Goal: Task Accomplishment & Management: Manage account settings

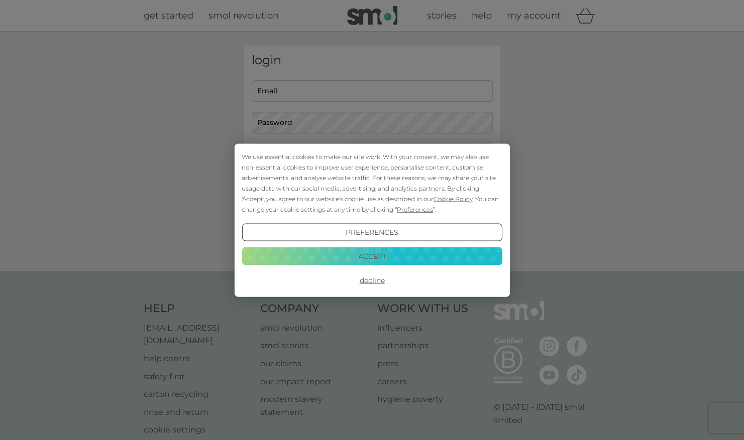
click at [393, 93] on div "We use essential cookies to make our site work. With your consent, we may also …" at bounding box center [372, 220] width 744 height 440
click at [375, 281] on button "Decline" at bounding box center [372, 281] width 260 height 18
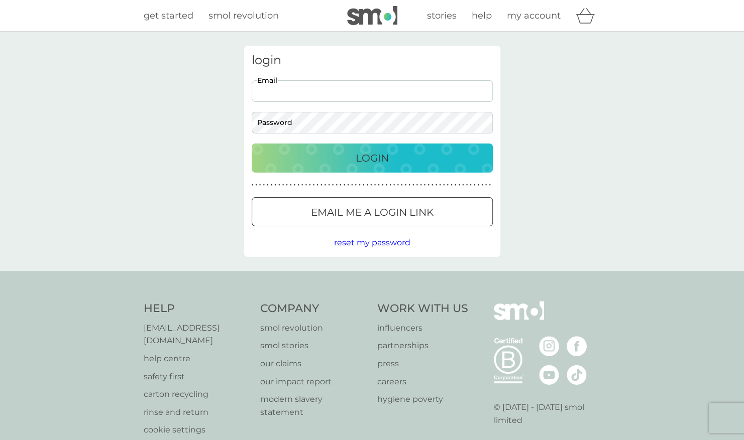
drag, startPoint x: 0, startPoint y: 0, endPoint x: 391, endPoint y: 95, distance: 402.1
click at [391, 95] on input "Email" at bounding box center [372, 91] width 241 height 22
type input "shawild@hotmail.co.uk"
click at [252, 144] on button "Login" at bounding box center [372, 158] width 241 height 29
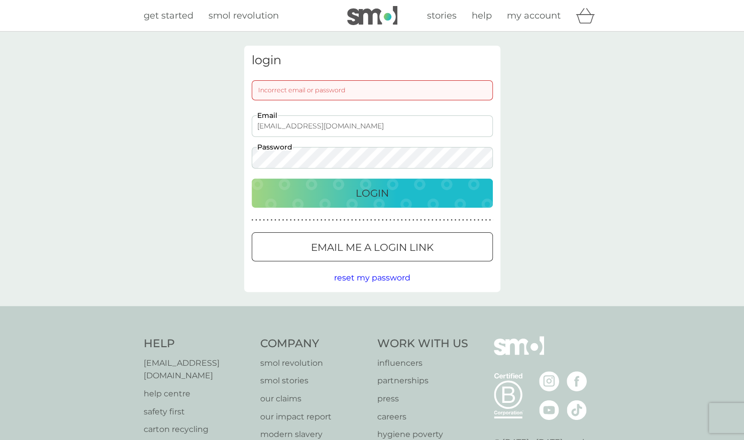
click at [252, 179] on button "Login" at bounding box center [372, 193] width 241 height 29
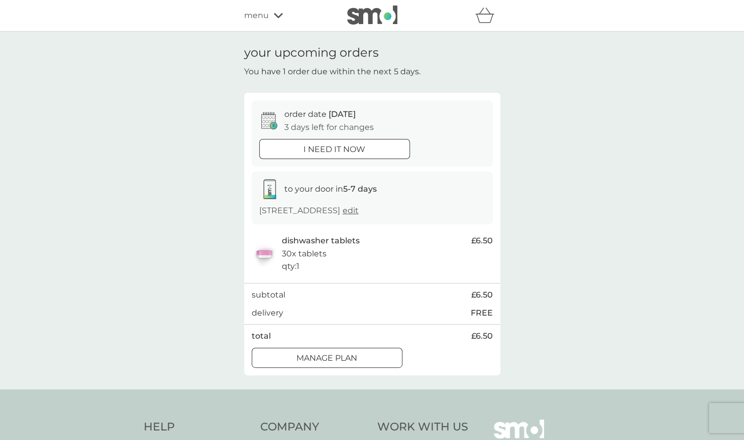
click at [364, 365] on div "Manage plan" at bounding box center [327, 358] width 150 height 13
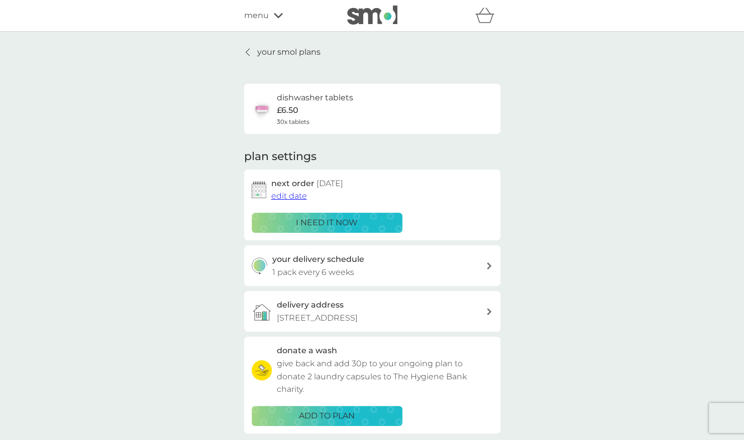
click at [490, 263] on icon at bounding box center [489, 266] width 5 height 7
select select "42"
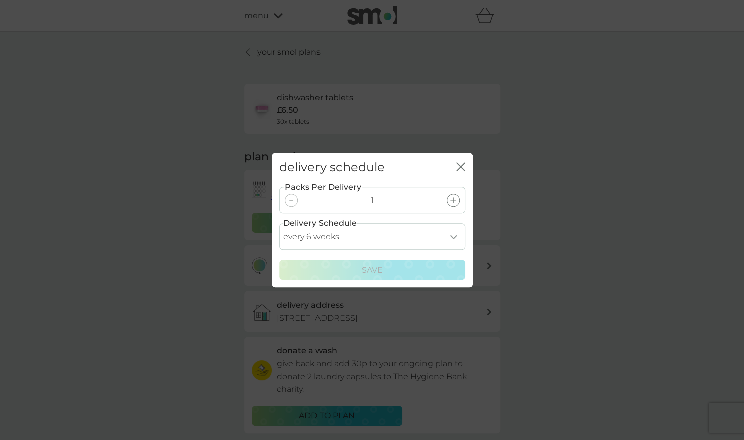
click at [462, 166] on icon "close" at bounding box center [460, 166] width 9 height 9
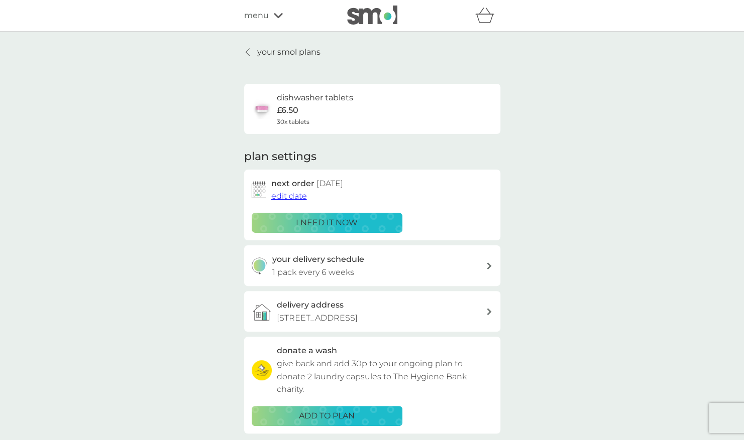
click at [292, 197] on span "edit date" at bounding box center [289, 196] width 36 height 10
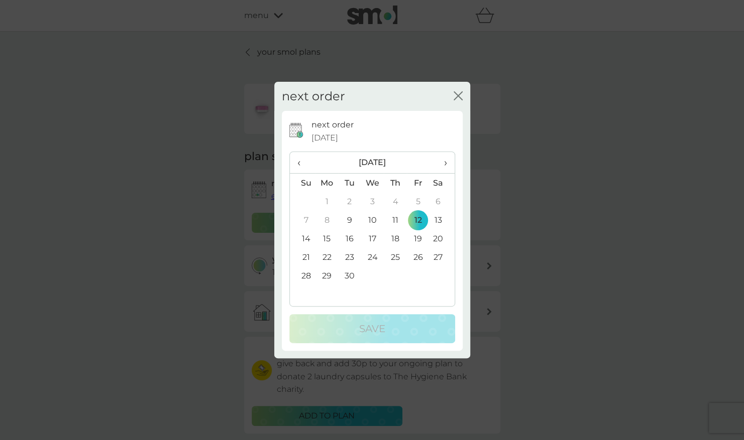
click at [446, 165] on span "›" at bounding box center [441, 162] width 10 height 21
click at [374, 204] on td "1" at bounding box center [372, 201] width 23 height 19
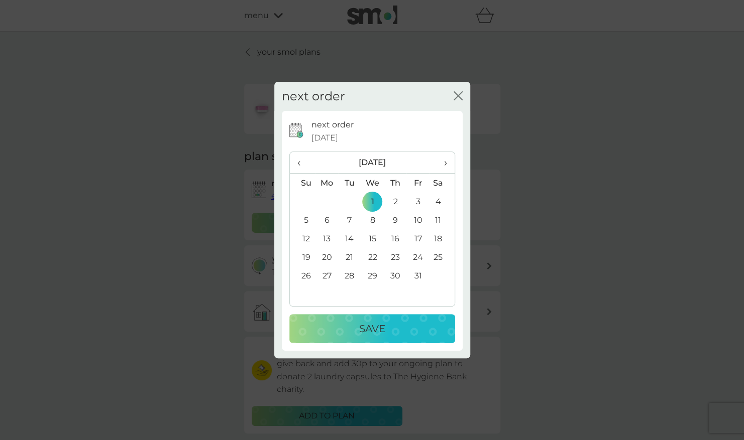
click at [361, 331] on p "Save" at bounding box center [372, 329] width 26 height 16
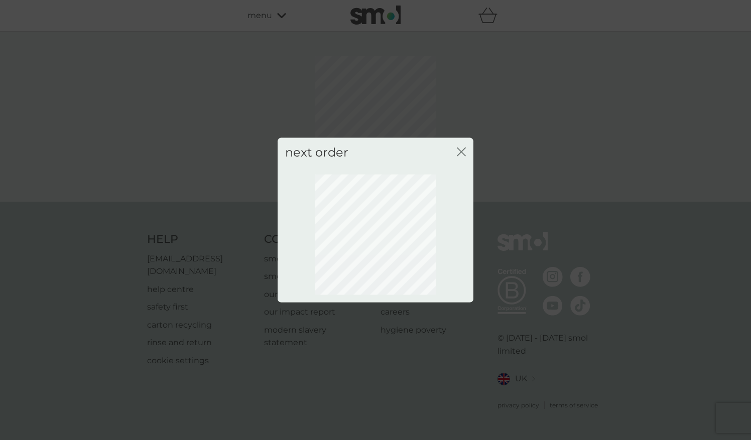
click at [461, 147] on icon "close" at bounding box center [461, 151] width 9 height 9
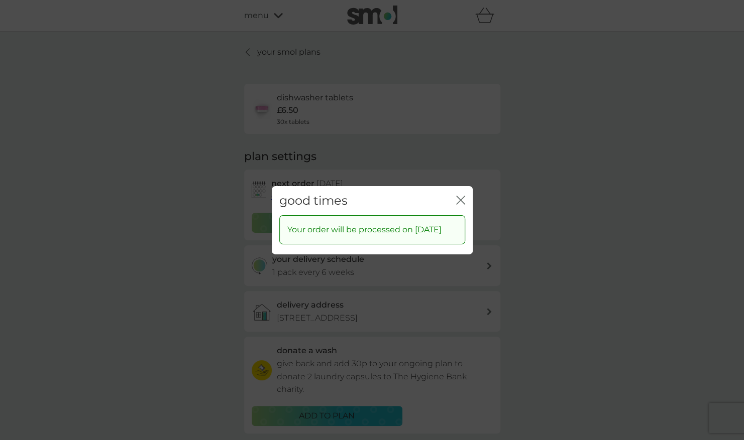
click at [458, 197] on icon "close" at bounding box center [460, 199] width 9 height 9
